Goal: Task Accomplishment & Management: Use online tool/utility

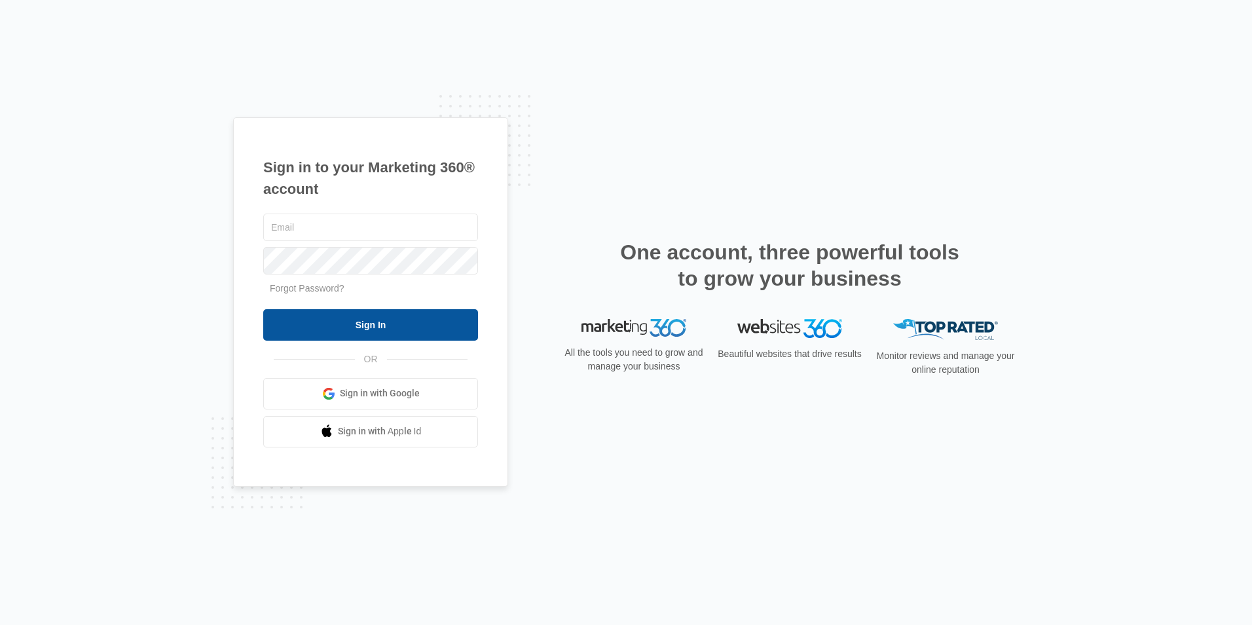
type input "[EMAIL_ADDRESS][DOMAIN_NAME]"
click at [365, 326] on input "Sign In" at bounding box center [370, 324] width 215 height 31
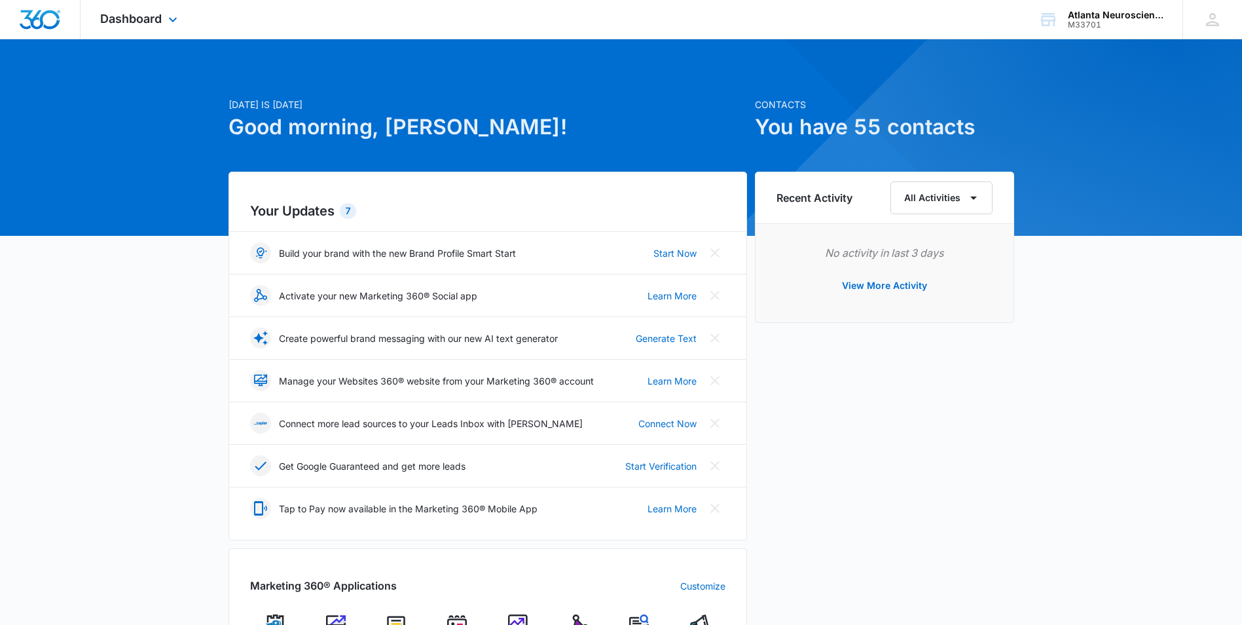
click at [124, 9] on div "Dashboard Apps Reputation Websites Forms CRM Email Social Content Ads Intellige…" at bounding box center [141, 19] width 120 height 39
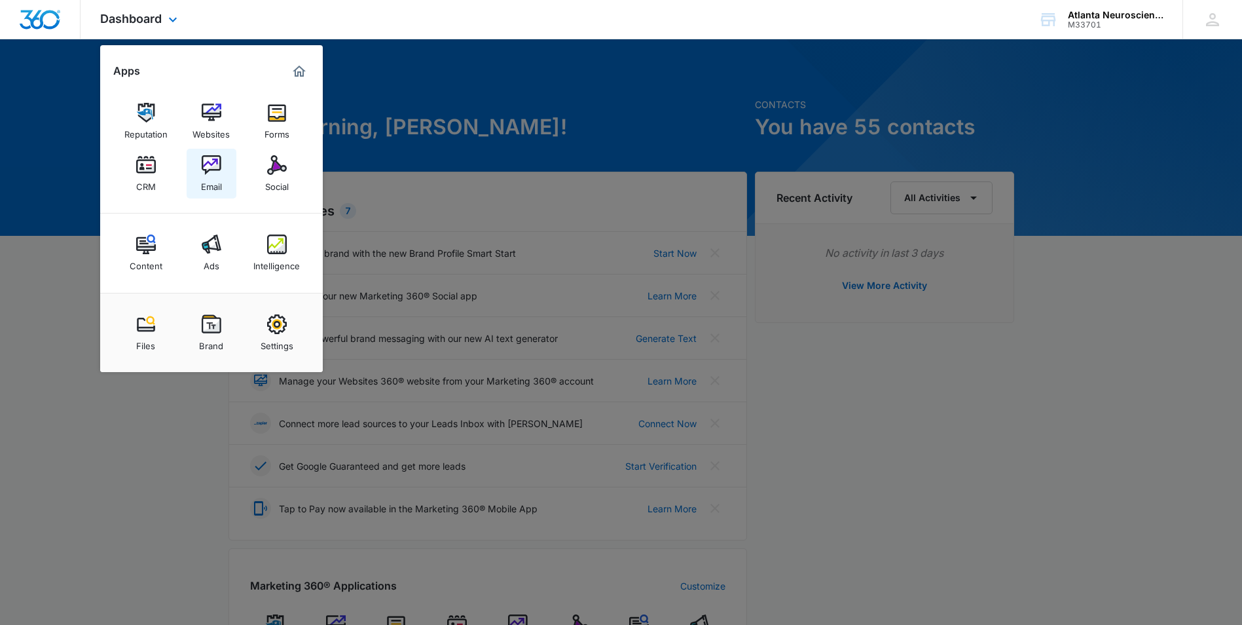
click at [214, 170] on img at bounding box center [212, 165] width 20 height 20
